Goal: Task Accomplishment & Management: Complete application form

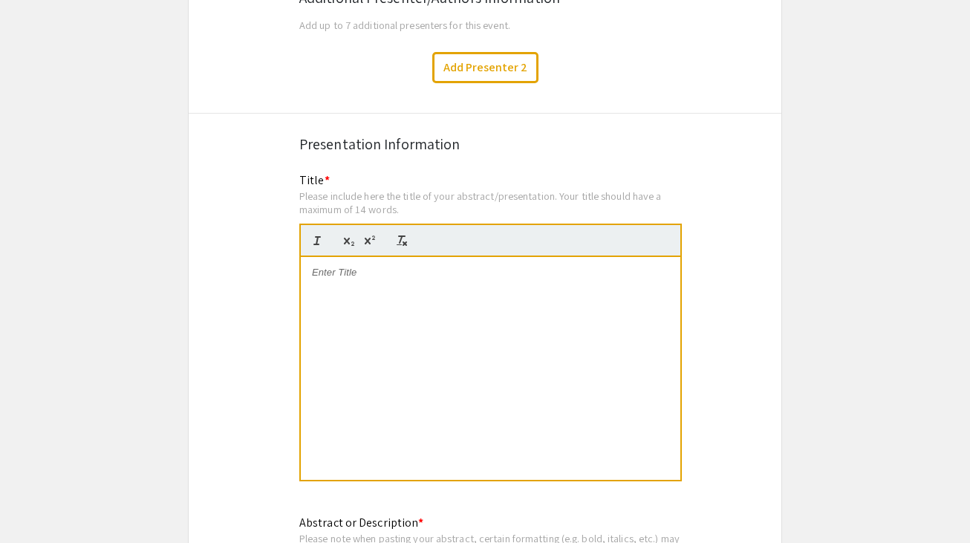
scroll to position [2588, 0]
click at [619, 265] on p at bounding box center [490, 271] width 357 height 13
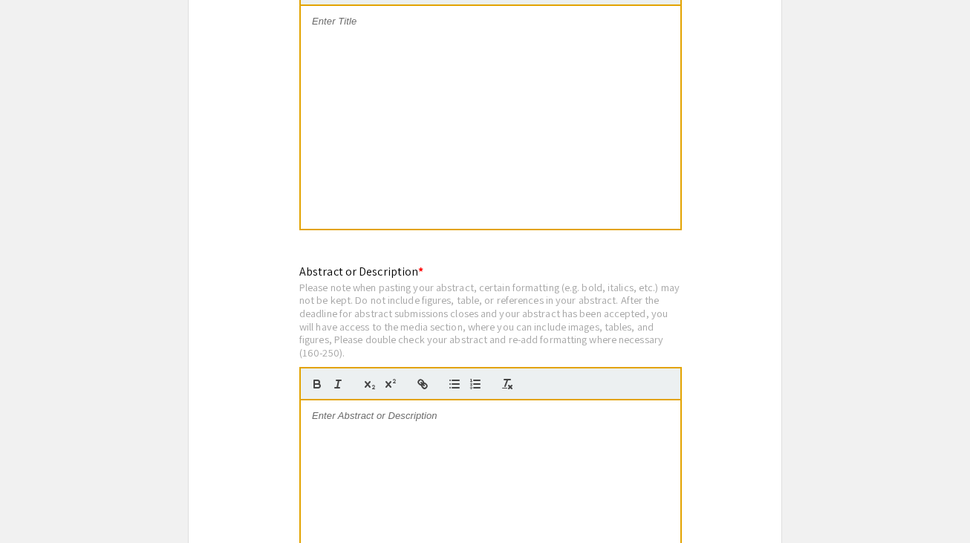
scroll to position [2889, 0]
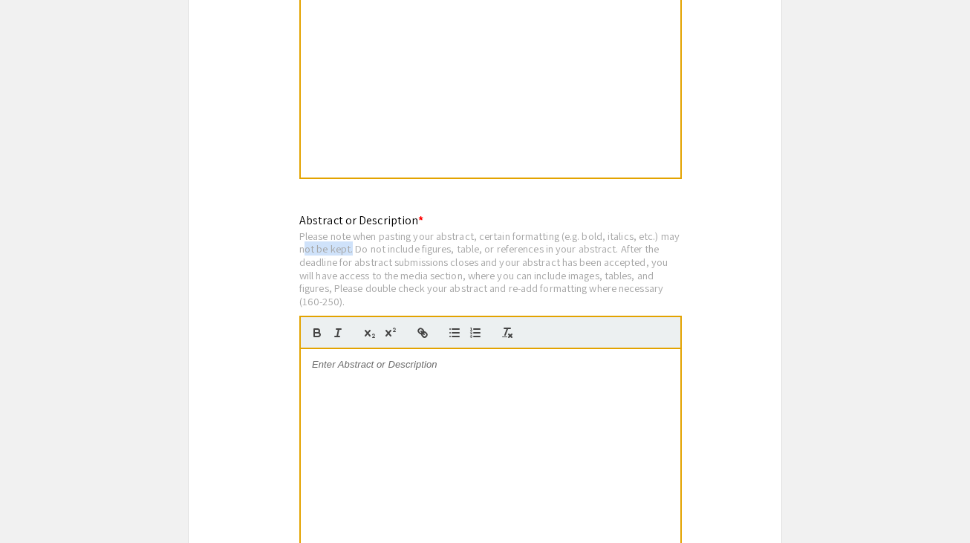
drag, startPoint x: 329, startPoint y: 241, endPoint x: 466, endPoint y: 241, distance: 136.6
click at [466, 241] on div "Please note when pasting your abstract, certain formatting (e.g. bold, italics,…" at bounding box center [490, 268] width 382 height 79
click at [611, 270] on div "Please note when pasting your abstract, certain formatting (e.g. bold, italics,…" at bounding box center [490, 268] width 382 height 79
drag, startPoint x: 431, startPoint y: 235, endPoint x: 627, endPoint y: 234, distance: 196.0
click at [628, 235] on div "Please note when pasting your abstract, certain formatting (e.g. bold, italics,…" at bounding box center [490, 268] width 382 height 79
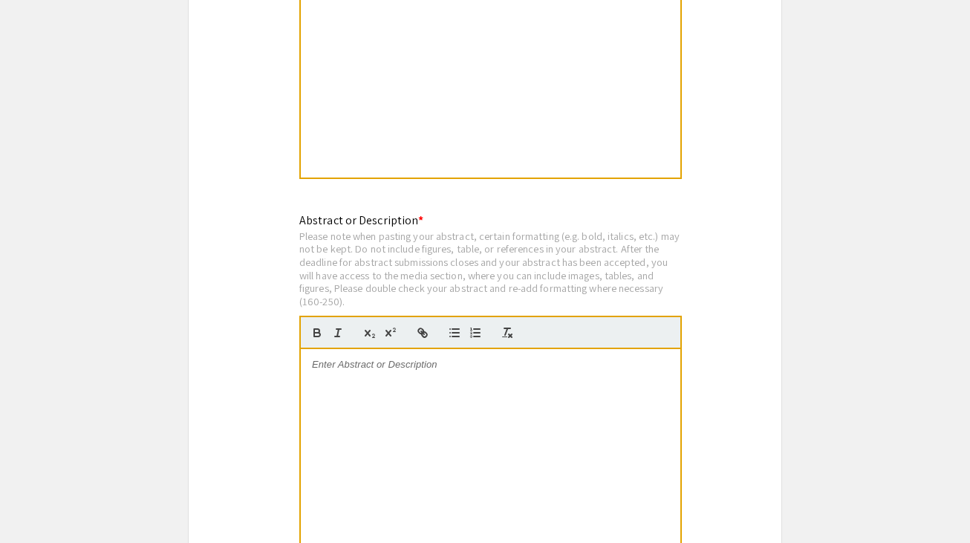
click at [648, 169] on div at bounding box center [490, 67] width 382 height 224
drag, startPoint x: 325, startPoint y: 257, endPoint x: 621, endPoint y: 257, distance: 296.3
click at [620, 257] on div "Please note when pasting your abstract, certain formatting (e.g. bold, italics,…" at bounding box center [490, 268] width 382 height 79
drag, startPoint x: 384, startPoint y: 271, endPoint x: 470, endPoint y: 271, distance: 86.1
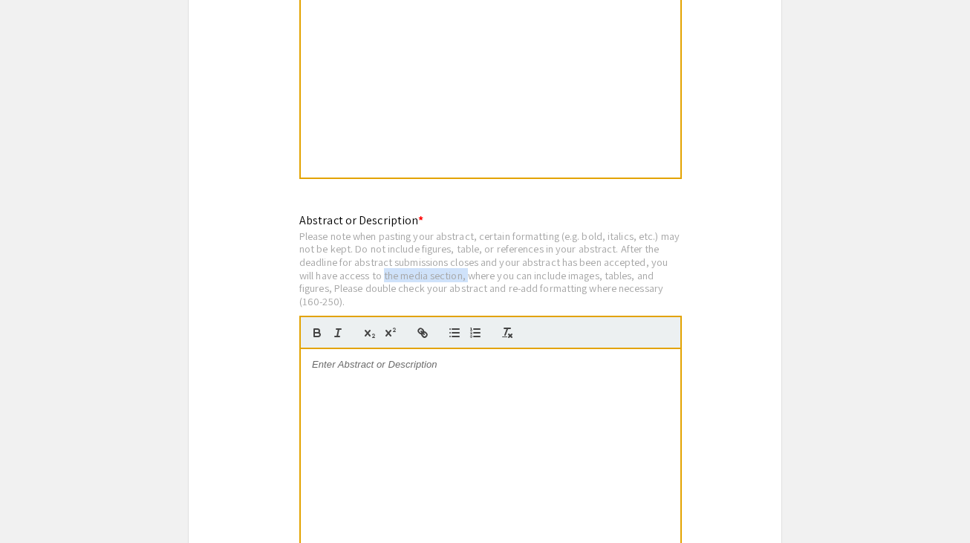
click at [470, 271] on div "Please note when pasting your abstract, certain formatting (e.g. bold, italics,…" at bounding box center [490, 268] width 382 height 79
click at [644, 246] on div "Please note when pasting your abstract, certain formatting (e.g. bold, italics,…" at bounding box center [490, 268] width 382 height 79
drag, startPoint x: 330, startPoint y: 278, endPoint x: 640, endPoint y: 278, distance: 309.7
click at [640, 278] on div "Please note when pasting your abstract, certain formatting (e.g. bold, italics,…" at bounding box center [490, 268] width 382 height 79
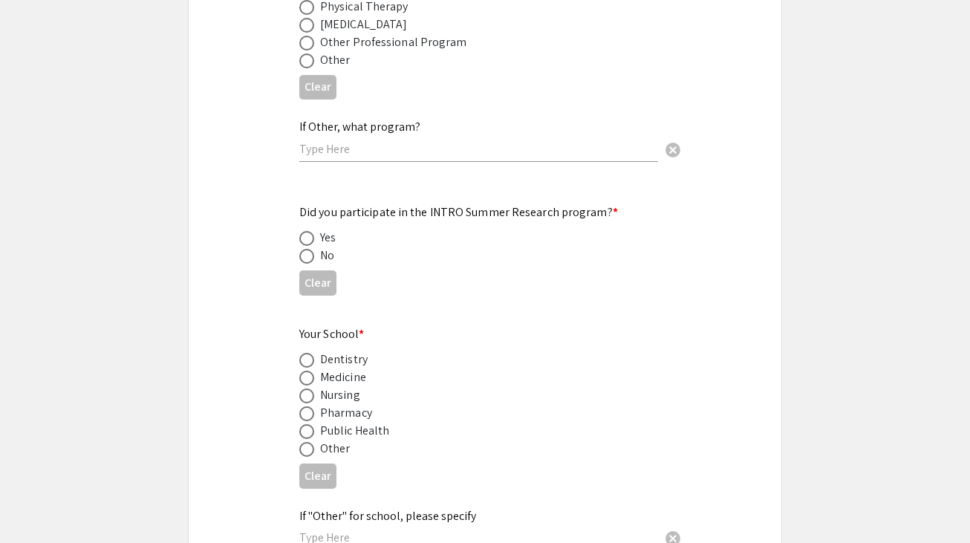
scroll to position [1300, 0]
